Goal: Information Seeking & Learning: Learn about a topic

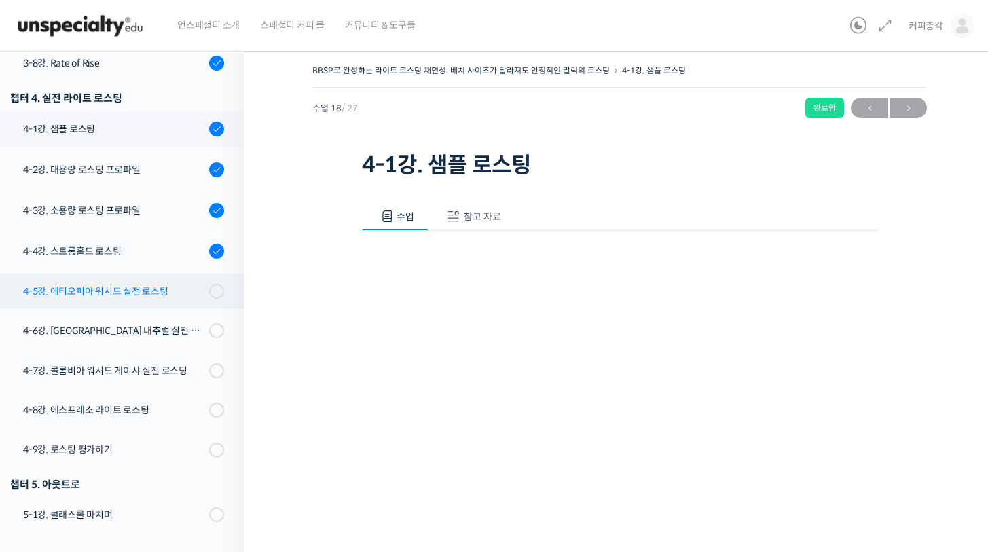
click at [113, 290] on div "4-5강. 에티오피아 워시드 실전 로스팅" at bounding box center [114, 291] width 182 height 15
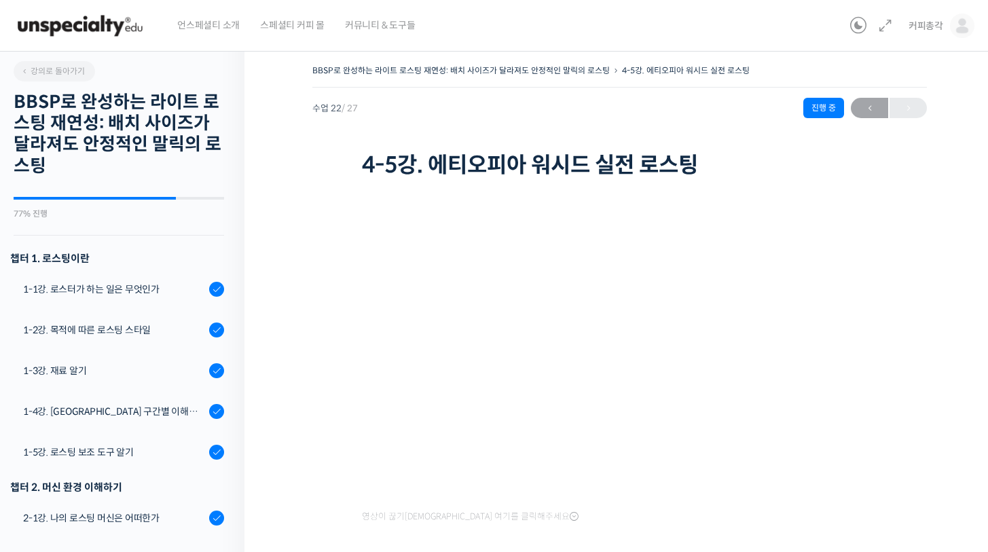
scroll to position [929, 0]
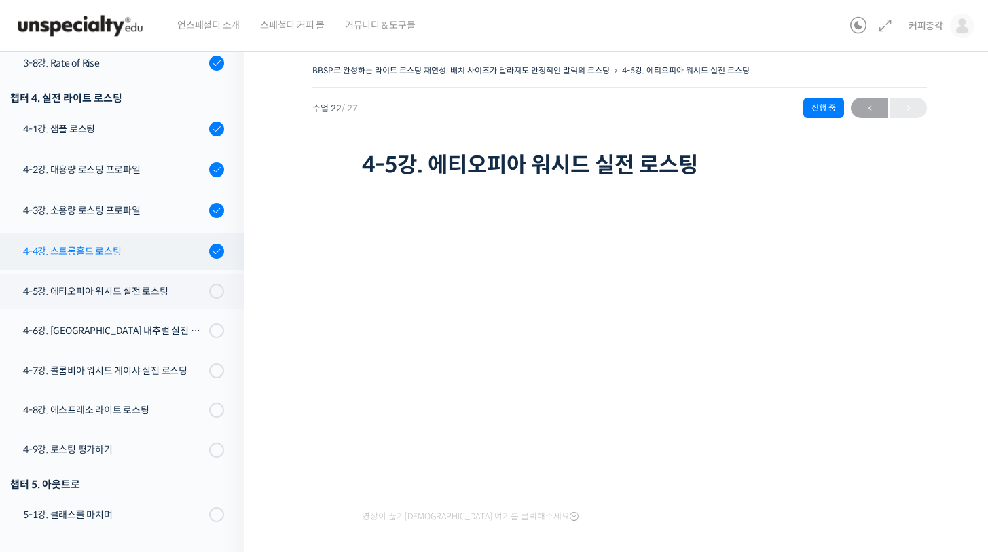
click at [120, 249] on div "4-4강. 스트롱홀드 로스팅" at bounding box center [114, 251] width 182 height 15
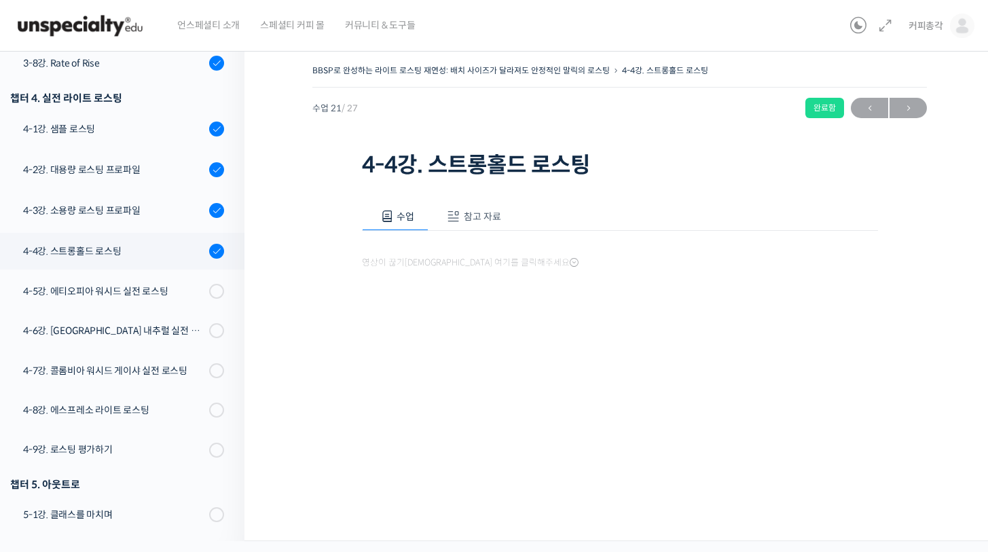
scroll to position [929, 0]
click at [143, 291] on div "4-5강. 에티오피아 워시드 실전 로스팅" at bounding box center [114, 291] width 182 height 15
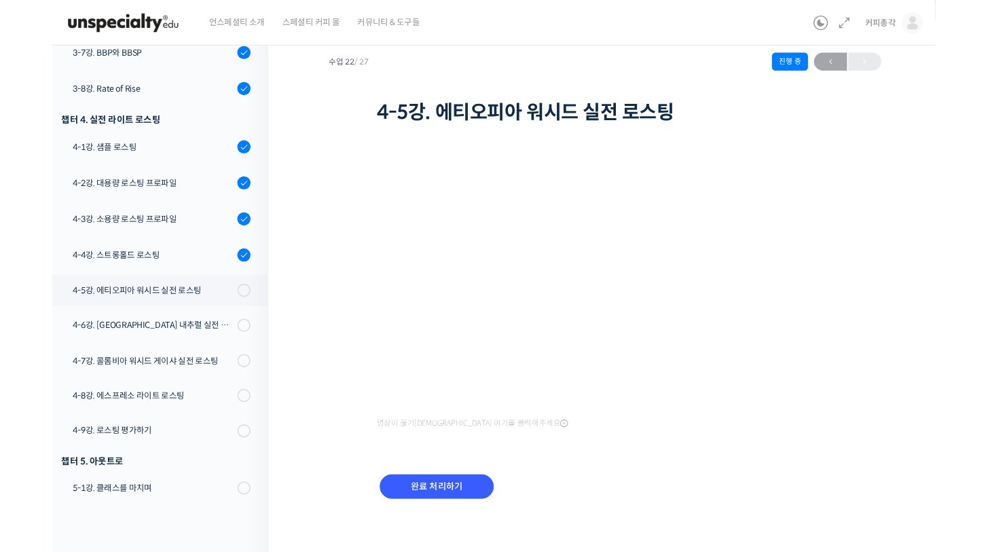
scroll to position [88, 0]
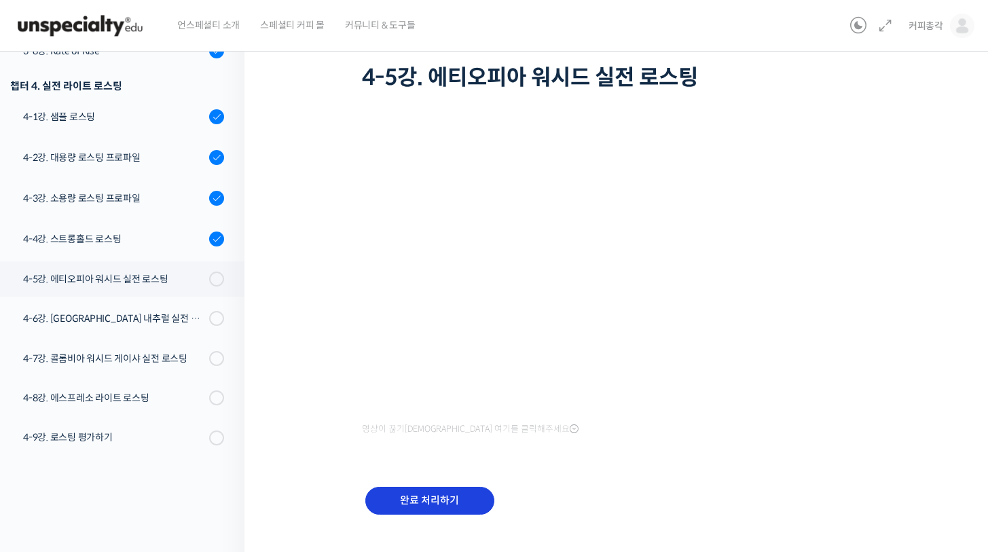
click at [437, 492] on input "완료 처리하기" at bounding box center [429, 501] width 129 height 28
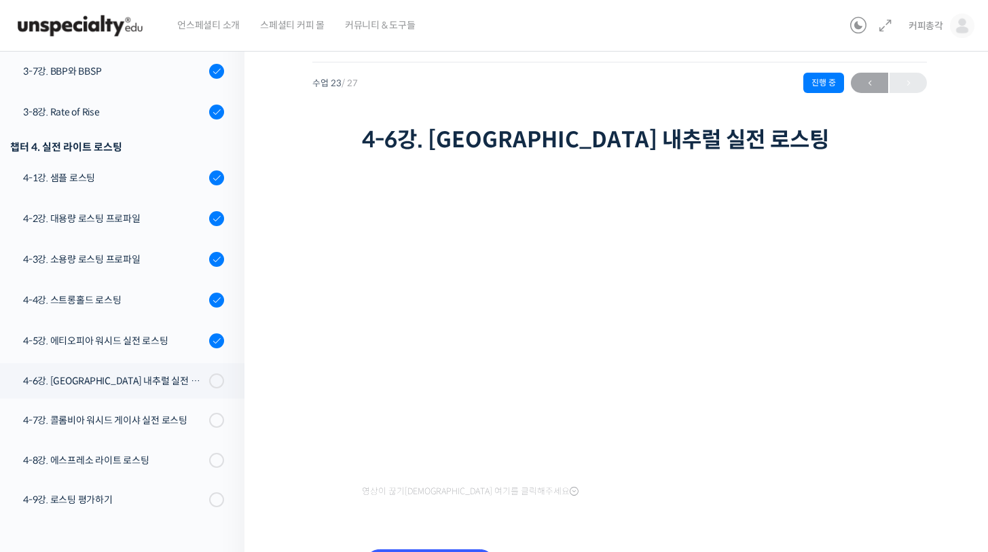
scroll to position [52, 0]
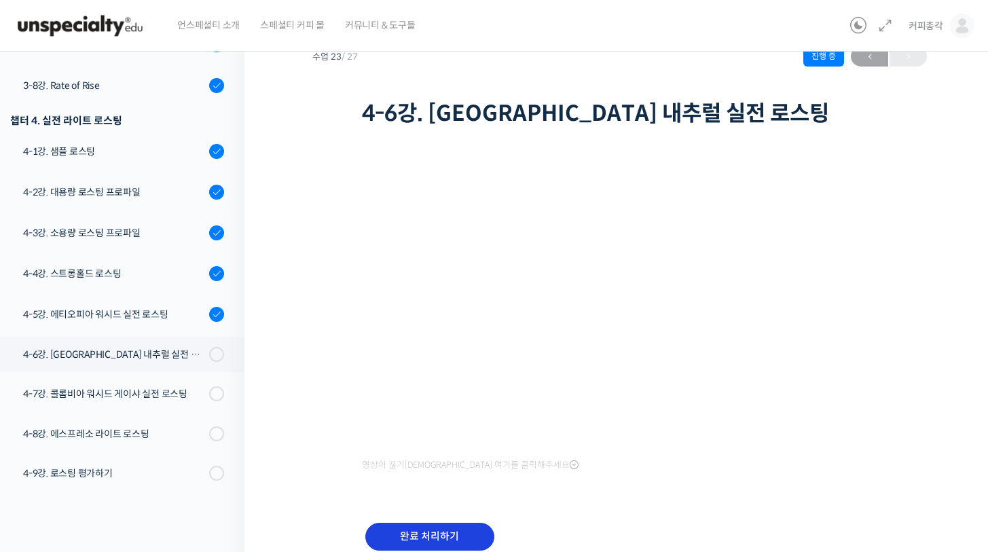
click at [456, 543] on input "완료 처리하기" at bounding box center [429, 537] width 129 height 28
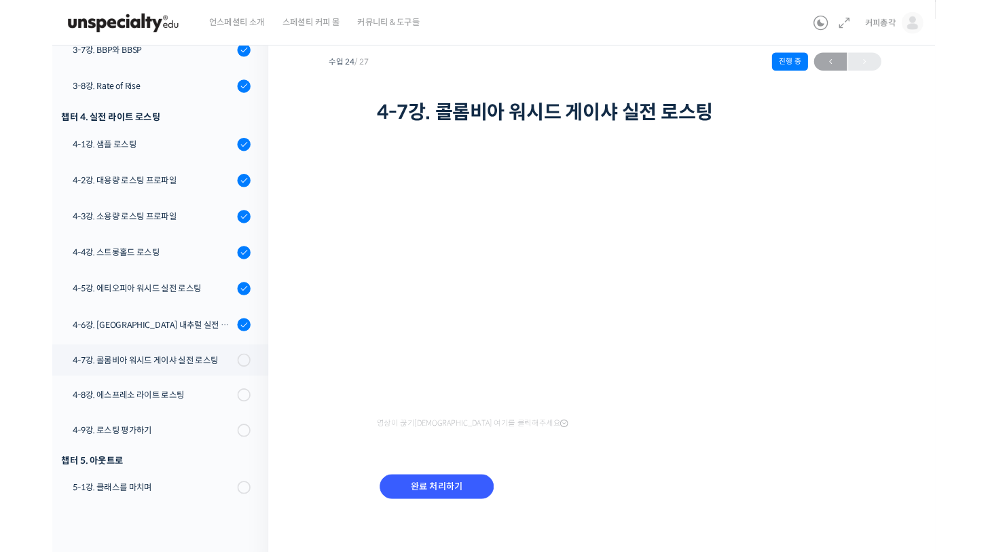
scroll to position [88, 0]
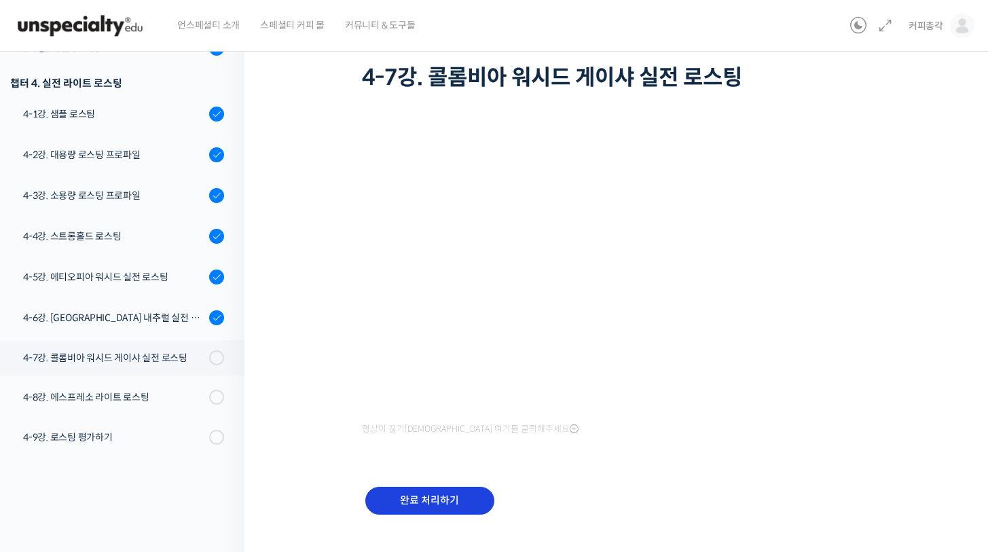
click at [395, 496] on input "완료 처리하기" at bounding box center [429, 501] width 129 height 28
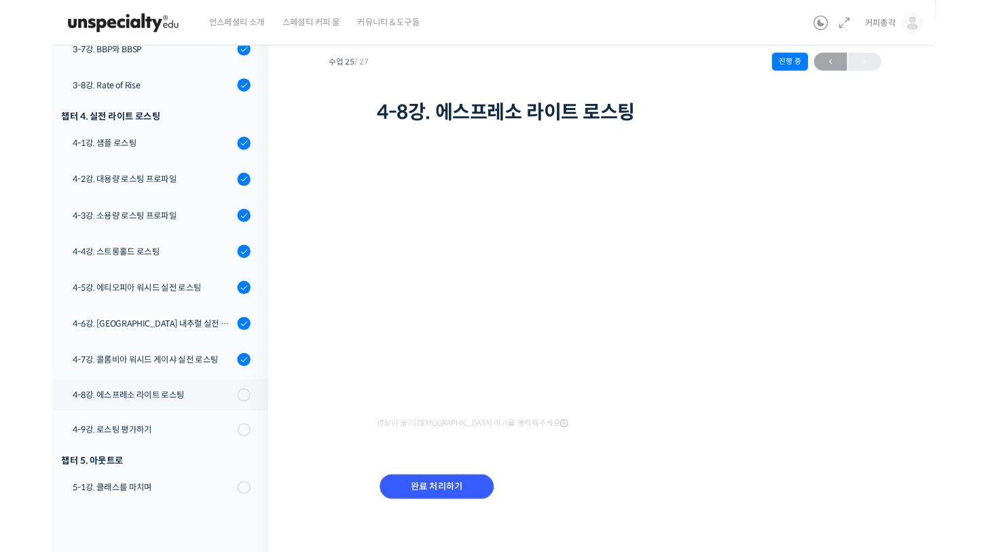
scroll to position [88, 0]
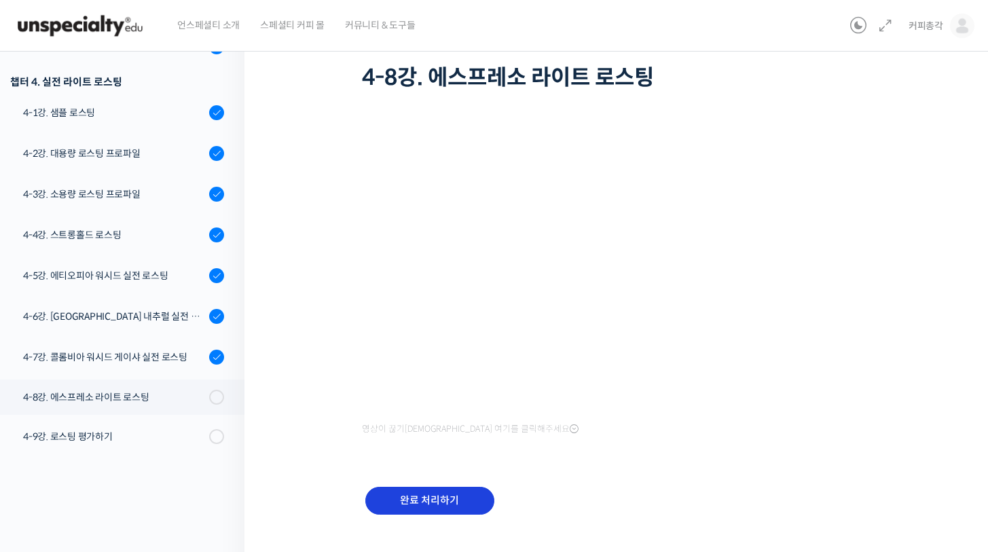
click at [437, 498] on input "완료 처리하기" at bounding box center [429, 501] width 129 height 28
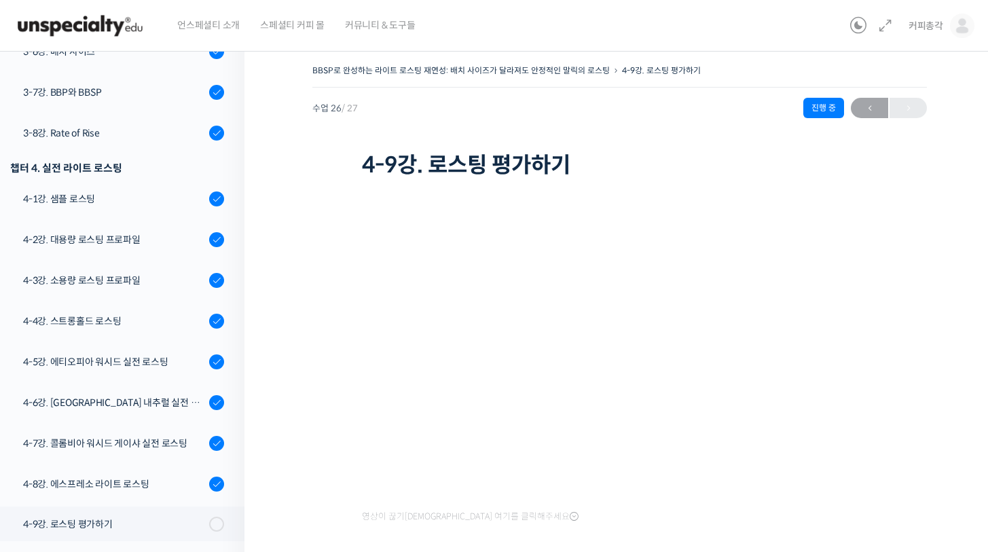
scroll to position [113, 0]
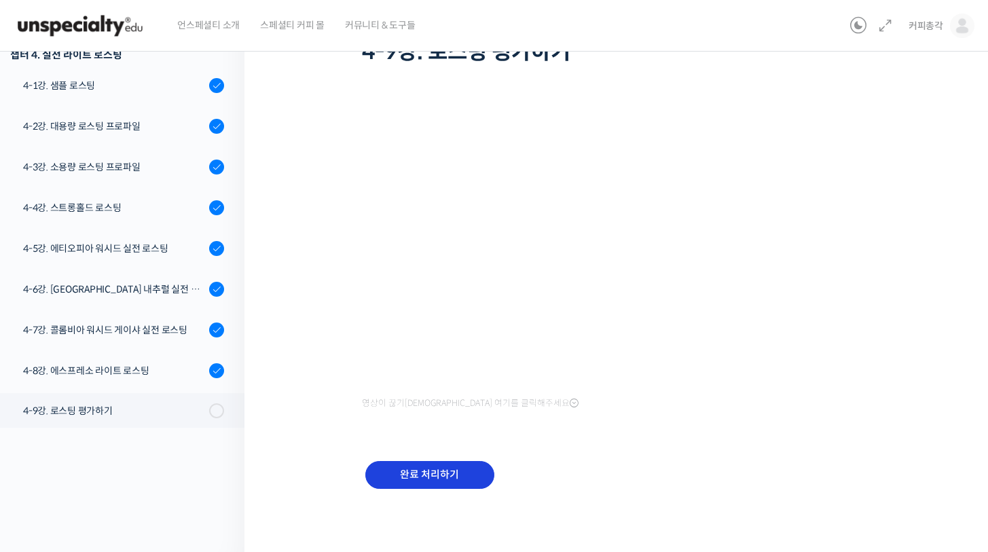
click at [438, 485] on input "완료 처리하기" at bounding box center [429, 475] width 129 height 28
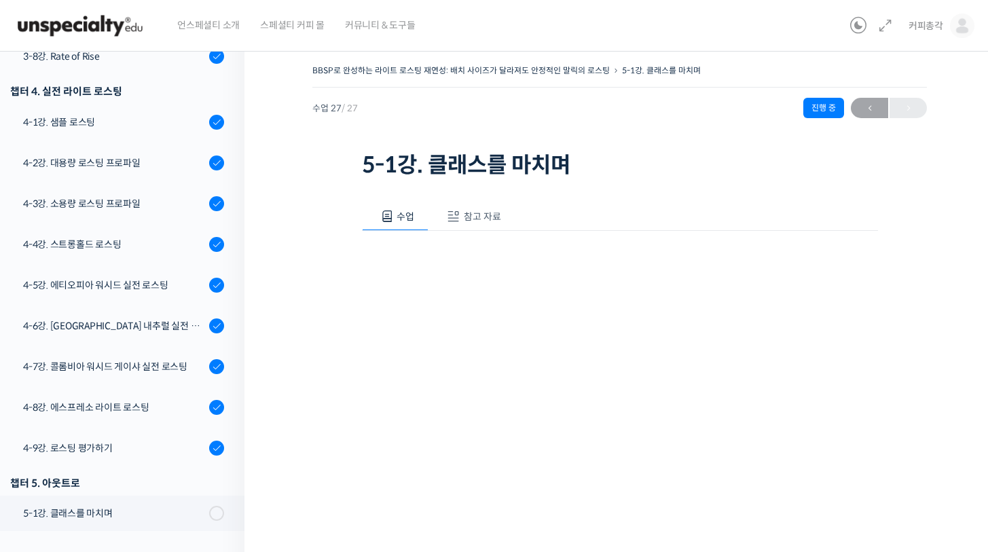
scroll to position [3, 0]
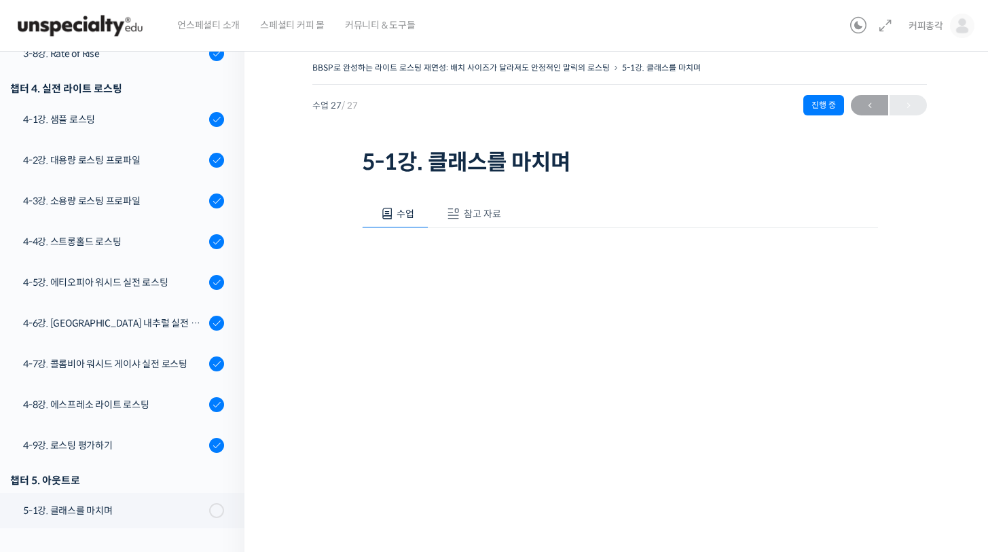
drag, startPoint x: 472, startPoint y: 210, endPoint x: 472, endPoint y: 250, distance: 40.1
click at [472, 210] on span "참고 자료" at bounding box center [482, 214] width 37 height 12
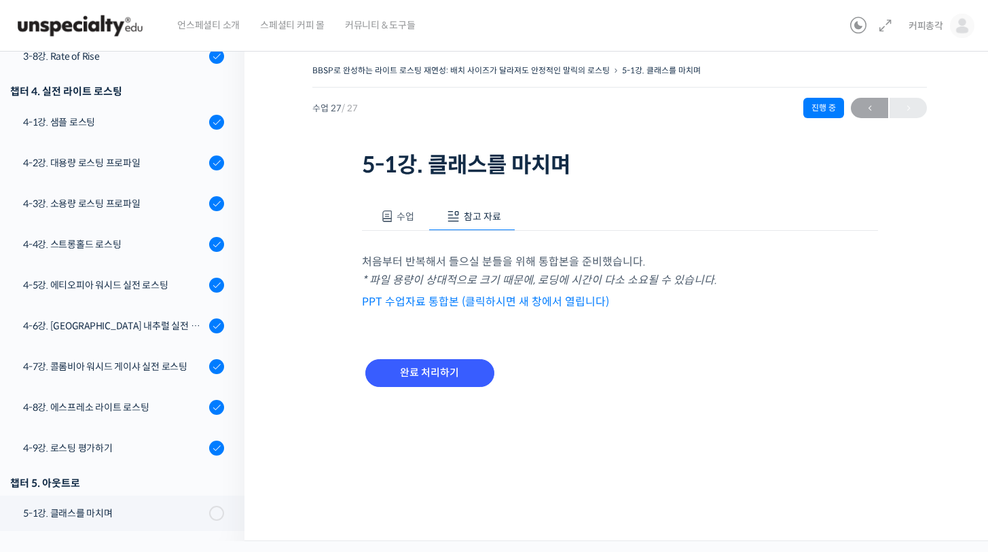
scroll to position [0, 0]
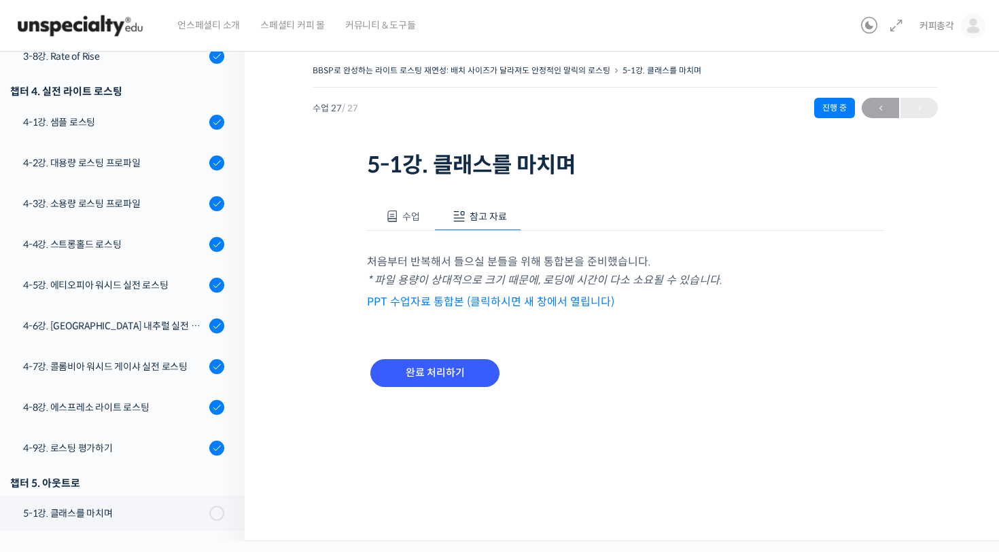
click at [465, 302] on link "PPT 수업자료 통합본 (클릭하시면 새 창에서 열립니다)" at bounding box center [490, 302] width 247 height 14
click at [406, 211] on span "수업" at bounding box center [411, 217] width 18 height 12
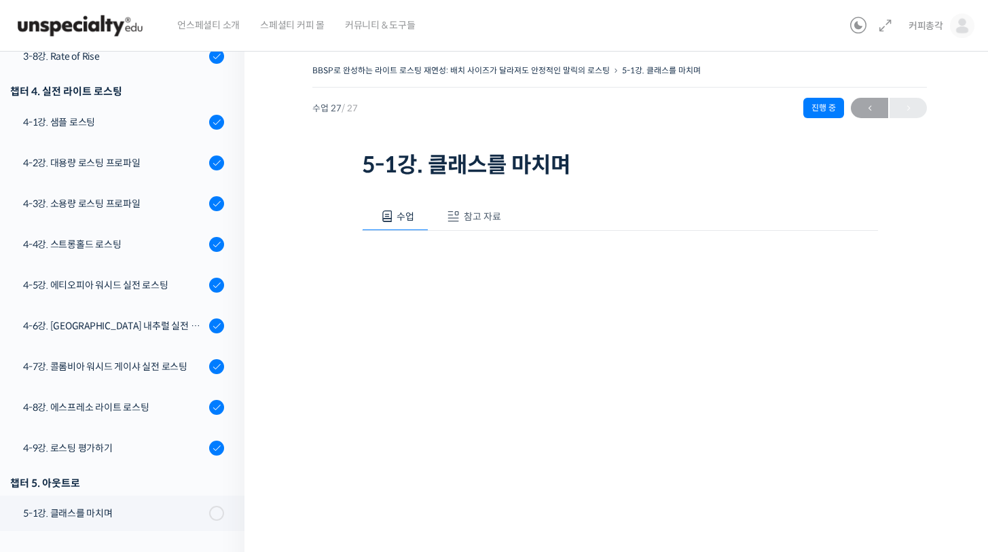
click at [488, 213] on span "참고 자료" at bounding box center [482, 217] width 37 height 12
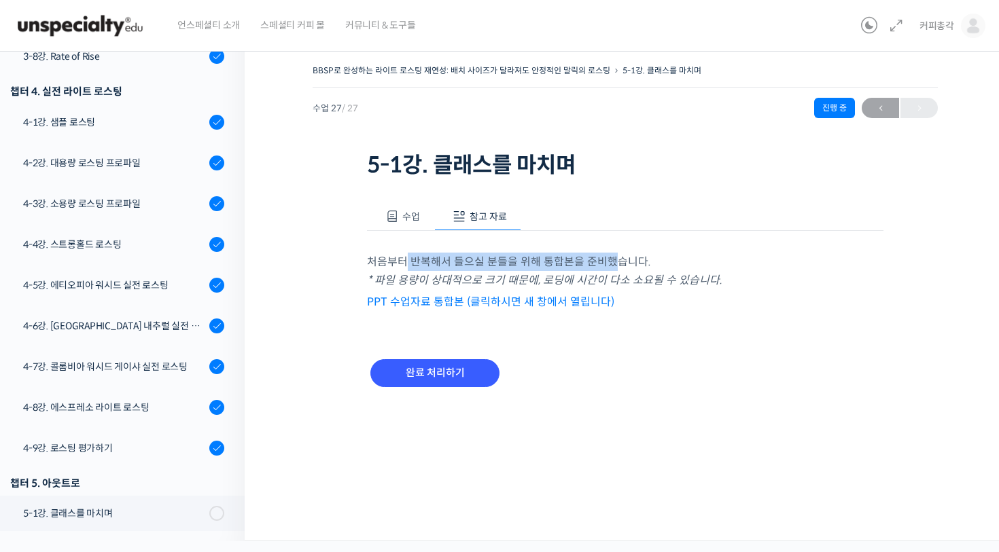
drag, startPoint x: 408, startPoint y: 266, endPoint x: 538, endPoint y: 263, distance: 130.5
click at [612, 255] on p "처음부터 반복해서 들으실 분들을 위해 통합본을 준비했습니다. * 파일 용량이 상대적으로 크기 때문에, 로딩에 시간이 다소 소요될 수 있습니다." at bounding box center [625, 271] width 516 height 37
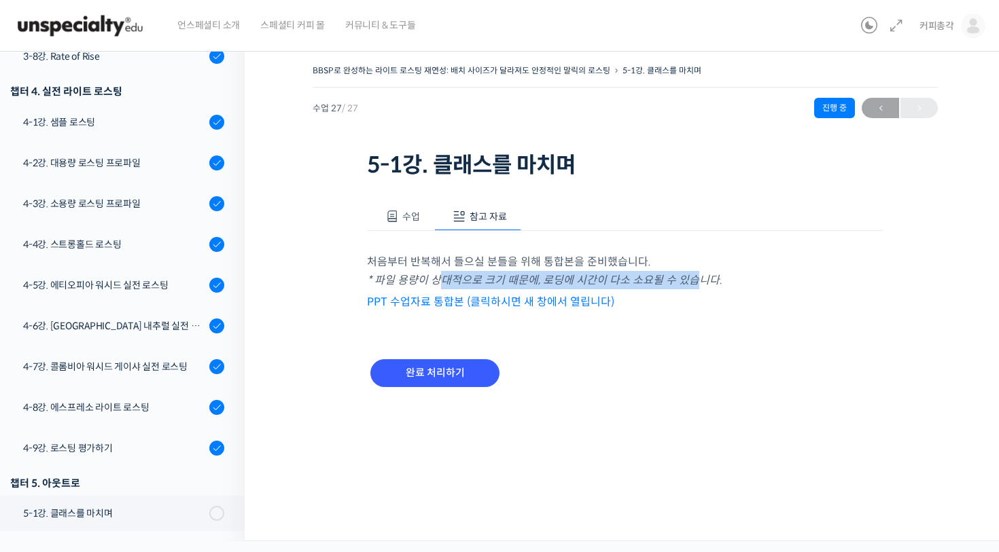
drag, startPoint x: 437, startPoint y: 282, endPoint x: 690, endPoint y: 276, distance: 252.8
click at [690, 276] on em "* 파일 용량이 상대적으로 크기 때문에, 로딩에 시간이 다소 소요될 수 있습니다." at bounding box center [544, 280] width 355 height 14
click at [405, 214] on span "수업" at bounding box center [411, 217] width 18 height 12
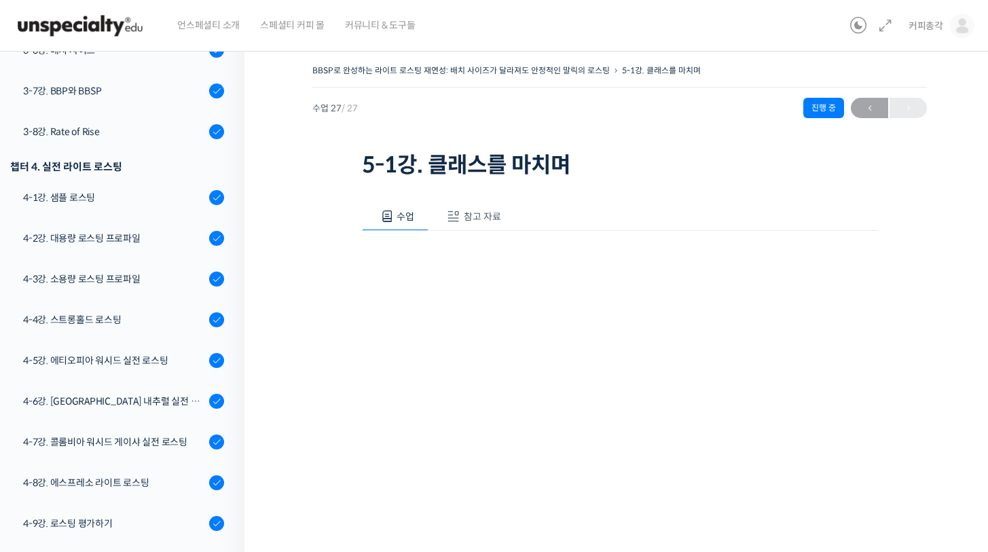
click at [480, 218] on span "참고 자료" at bounding box center [482, 217] width 37 height 12
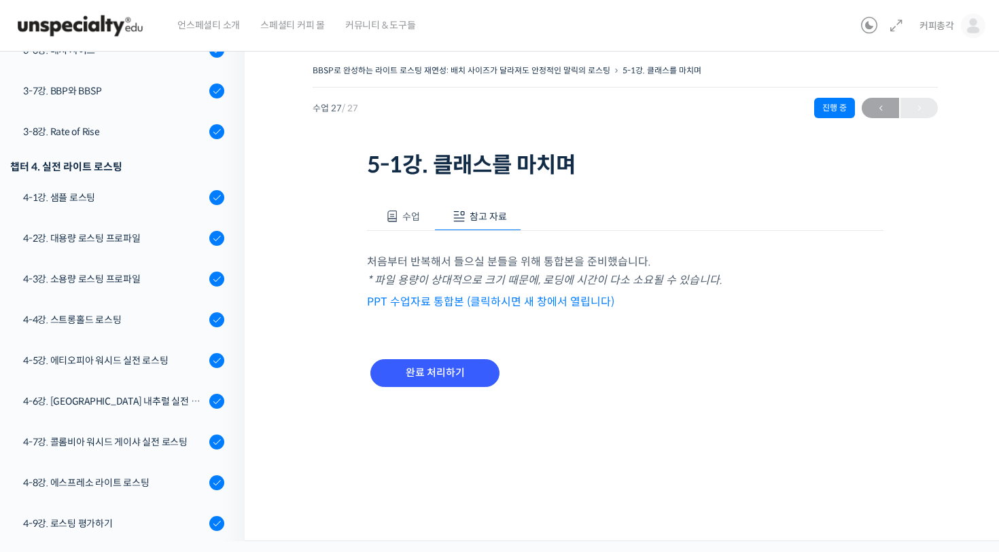
click at [461, 300] on link "PPT 수업자료 통합본 (클릭하시면 새 창에서 열립니다)" at bounding box center [490, 302] width 247 height 14
click at [462, 372] on input "완료 처리하기" at bounding box center [434, 373] width 129 height 28
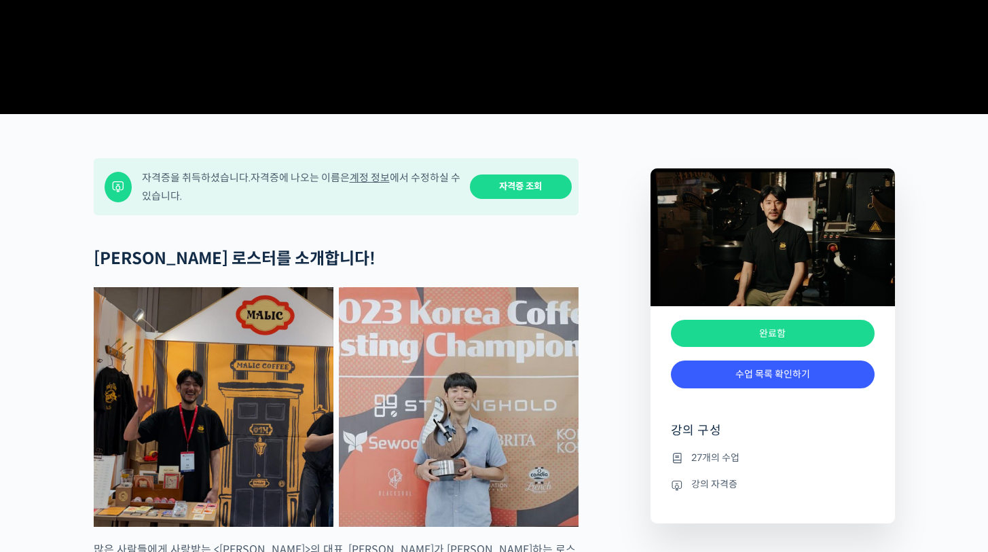
scroll to position [414, 0]
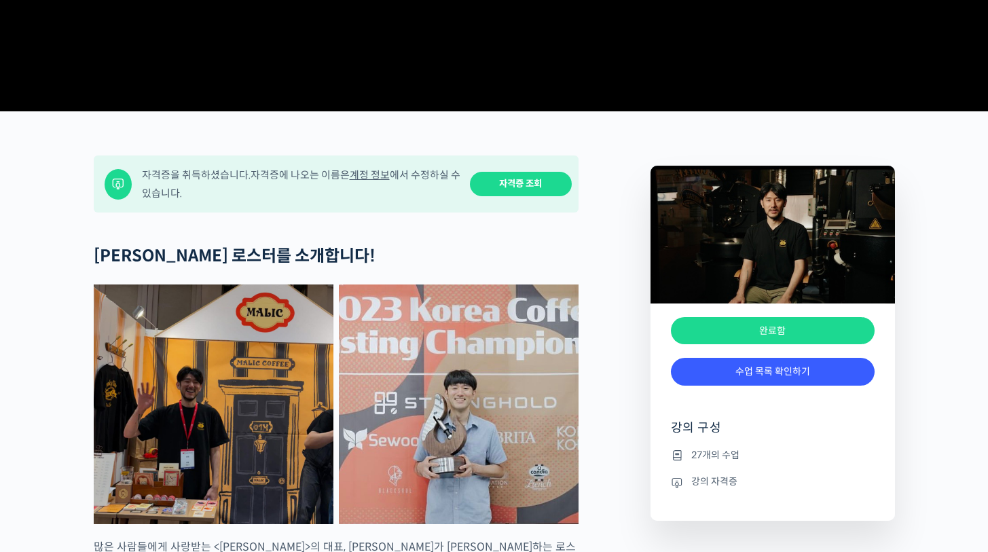
click at [536, 197] on link "자격증 조회" at bounding box center [521, 184] width 102 height 25
click at [529, 197] on link "자격증 조회" at bounding box center [521, 184] width 102 height 25
click at [800, 386] on link "수업 목록 확인하기" at bounding box center [773, 372] width 204 height 28
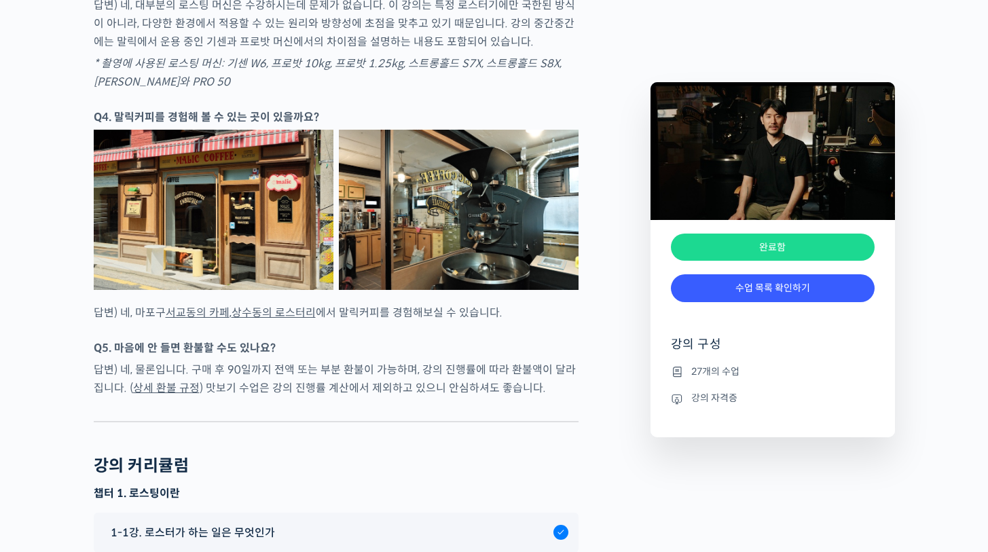
scroll to position [4975, 0]
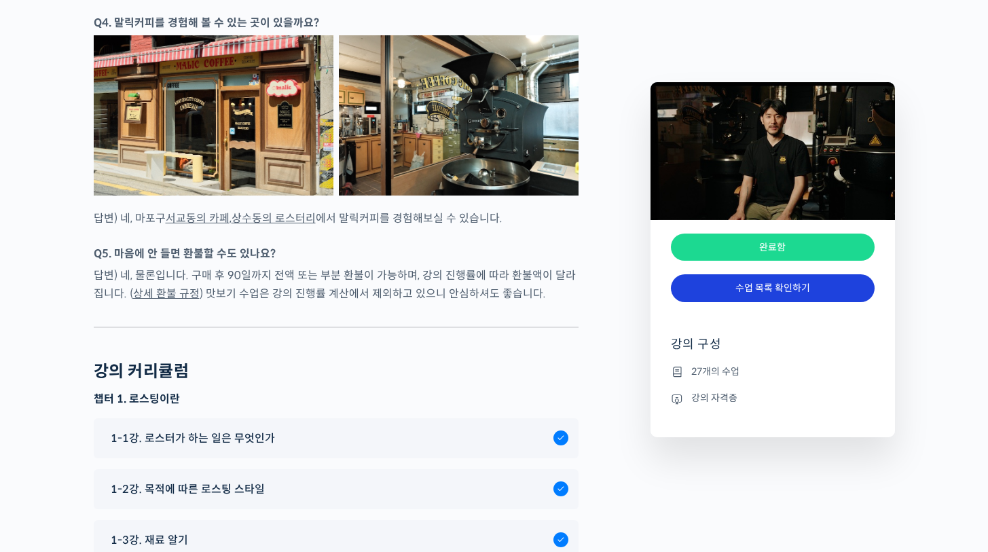
click at [752, 295] on link "수업 목록 확인하기" at bounding box center [773, 288] width 204 height 28
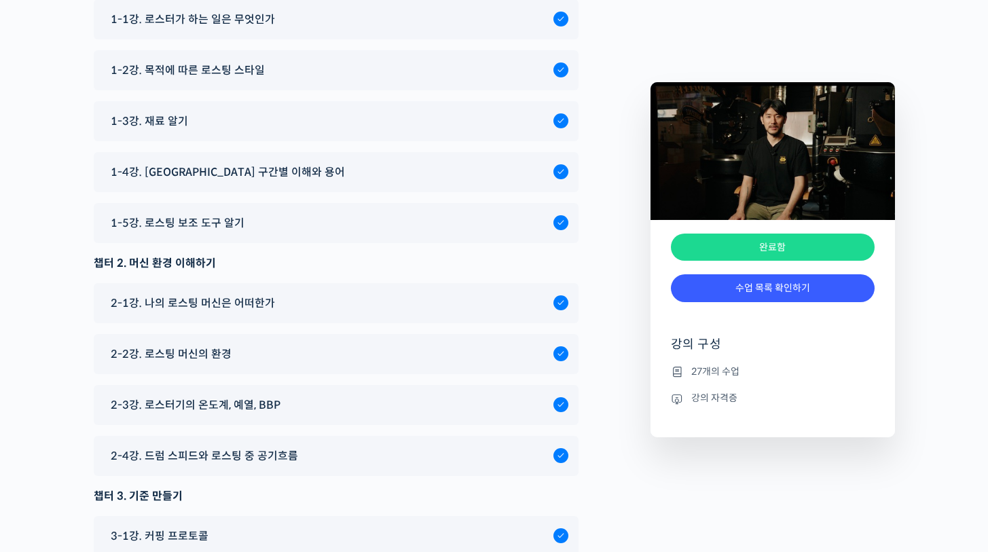
click at [825, 235] on div "완료함" at bounding box center [773, 248] width 204 height 28
click at [804, 248] on div "완료함" at bounding box center [773, 248] width 204 height 28
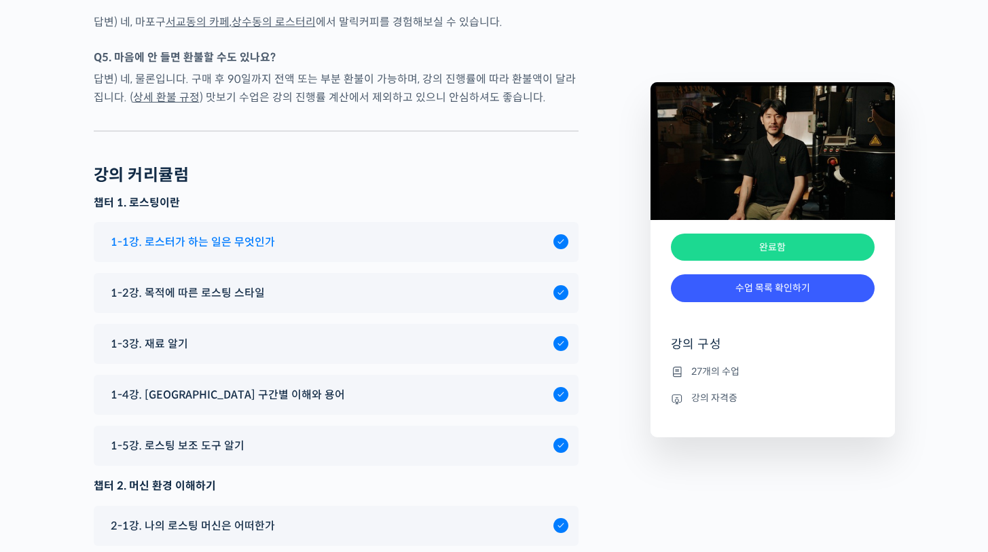
click at [289, 251] on div "1-1강. 로스터가 하는 일은 무엇인가" at bounding box center [329, 242] width 450 height 18
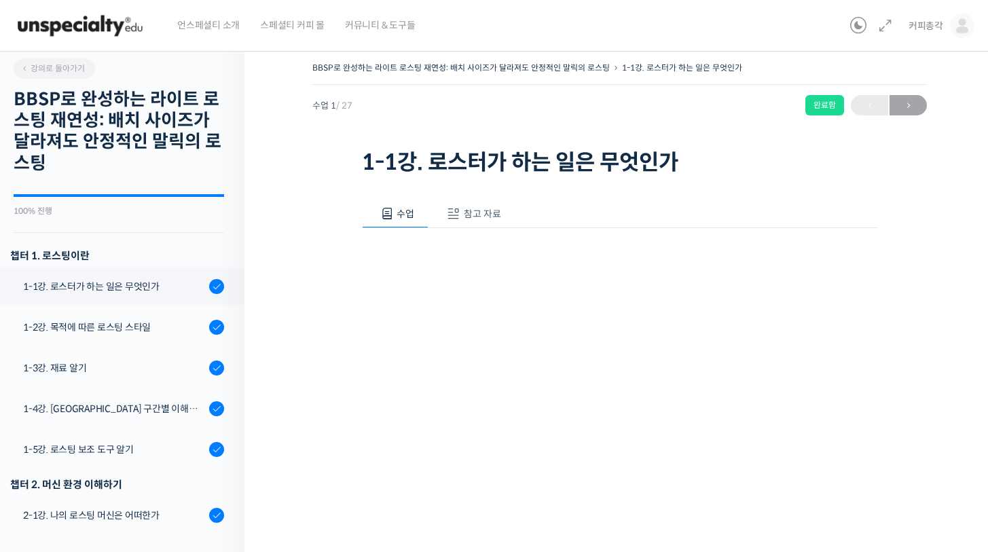
scroll to position [26, 0]
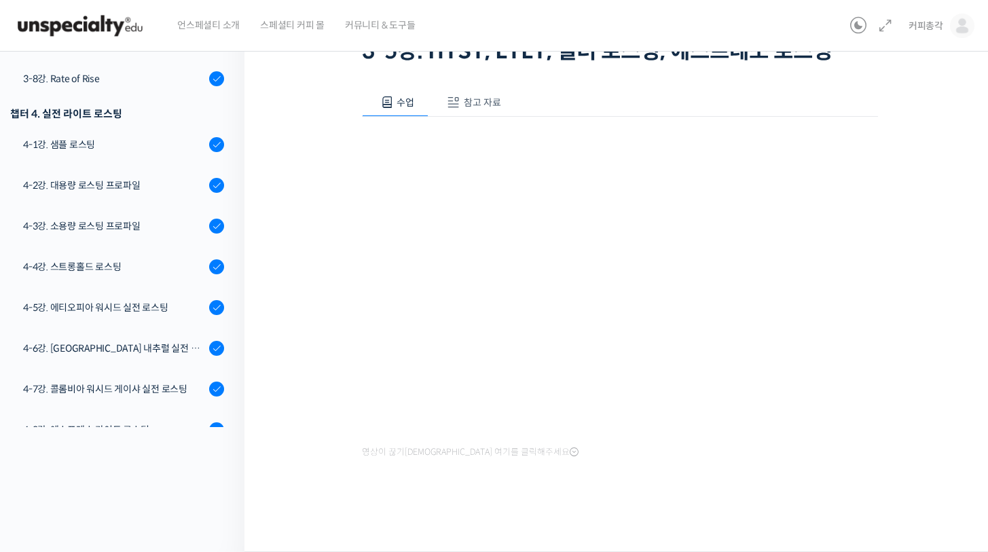
scroll to position [937, 0]
